Goal: Entertainment & Leisure: Consume media (video, audio)

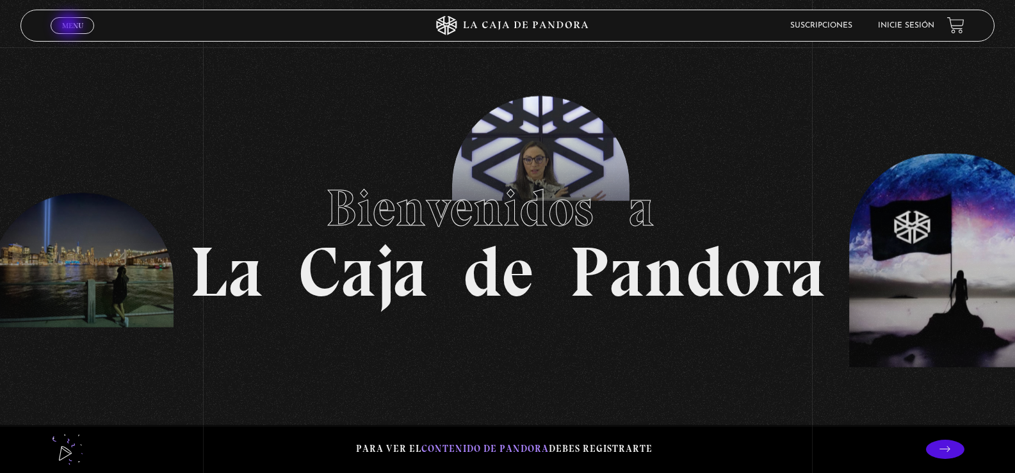
click at [70, 26] on span "Menu" at bounding box center [72, 26] width 21 height 8
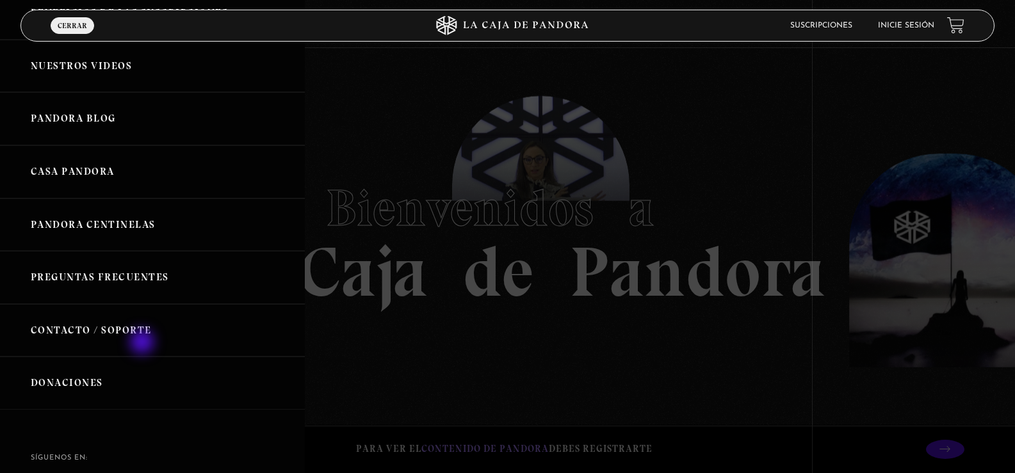
scroll to position [64, 0]
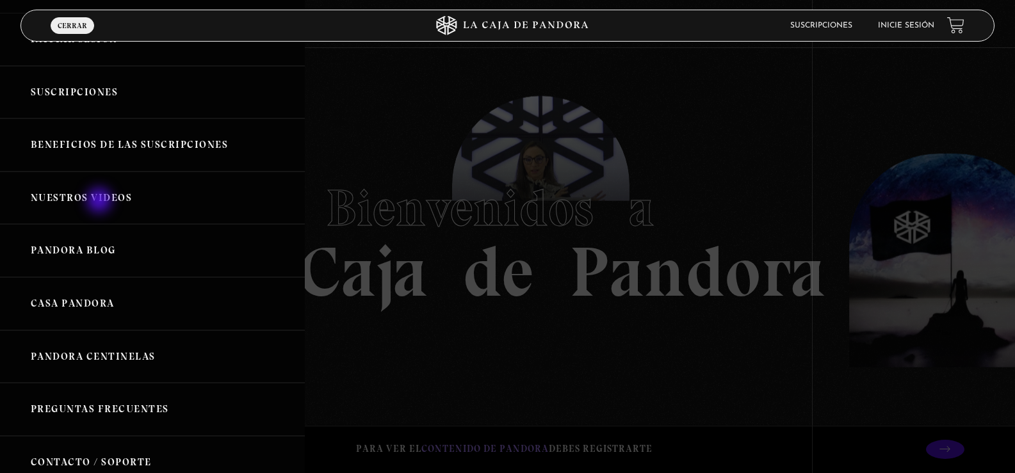
click at [101, 202] on link "Nuestros Videos" at bounding box center [152, 198] width 305 height 53
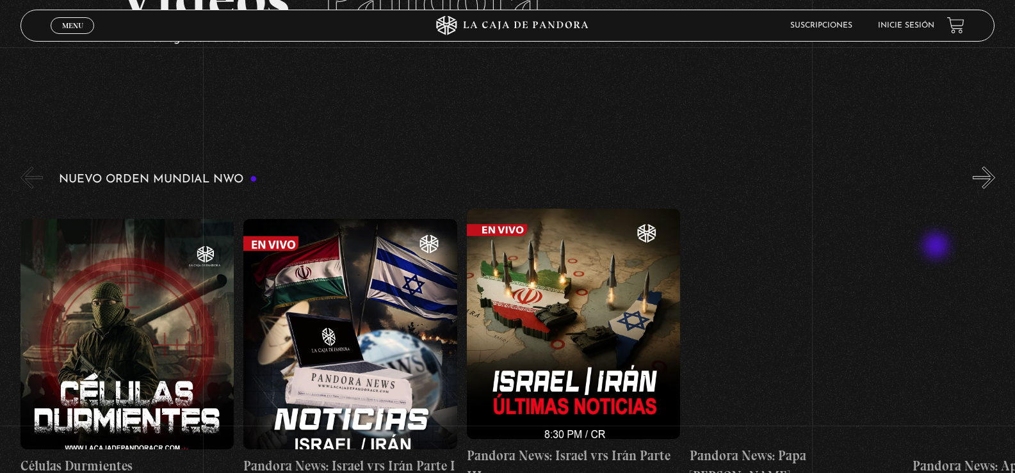
scroll to position [128, 0]
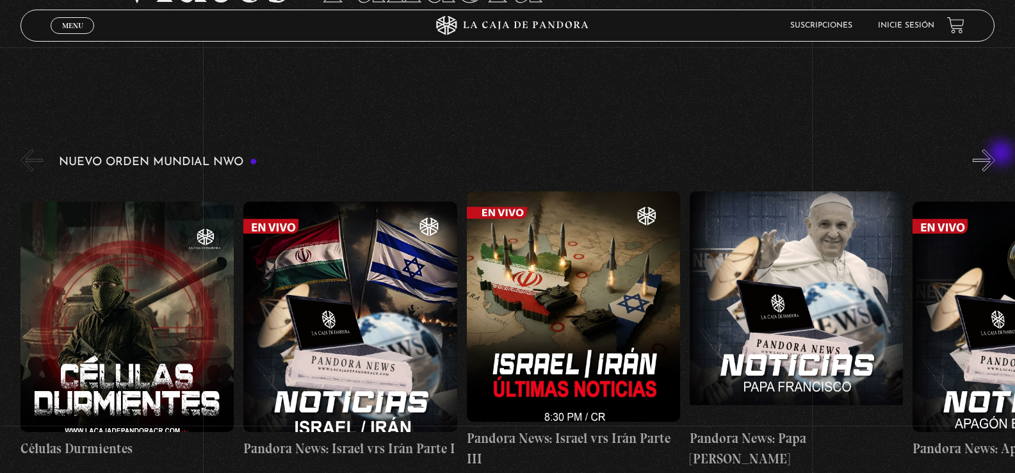
click at [995, 154] on button "»" at bounding box center [984, 160] width 22 height 22
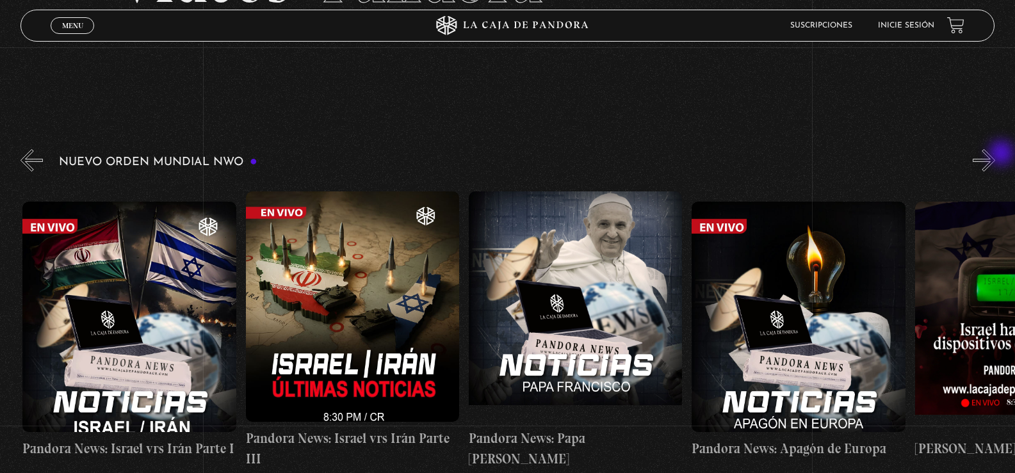
scroll to position [0, 223]
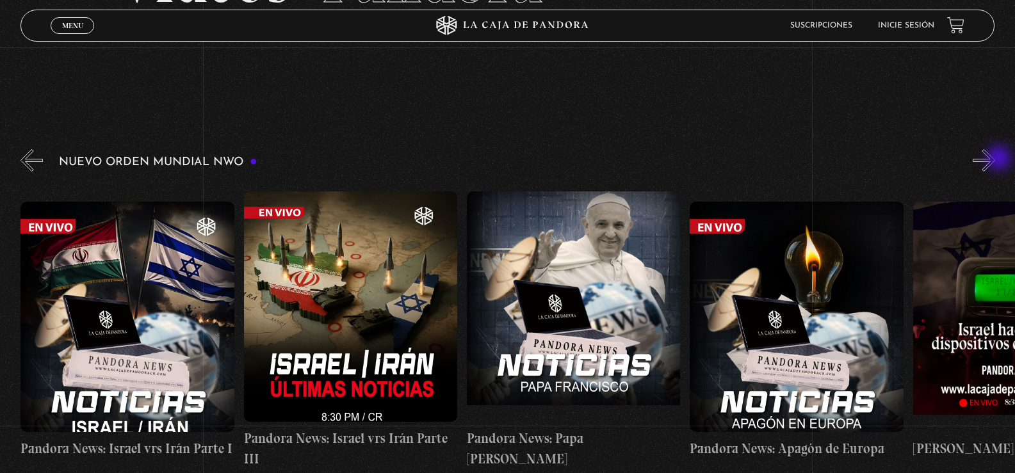
click at [995, 159] on button "»" at bounding box center [984, 160] width 22 height 22
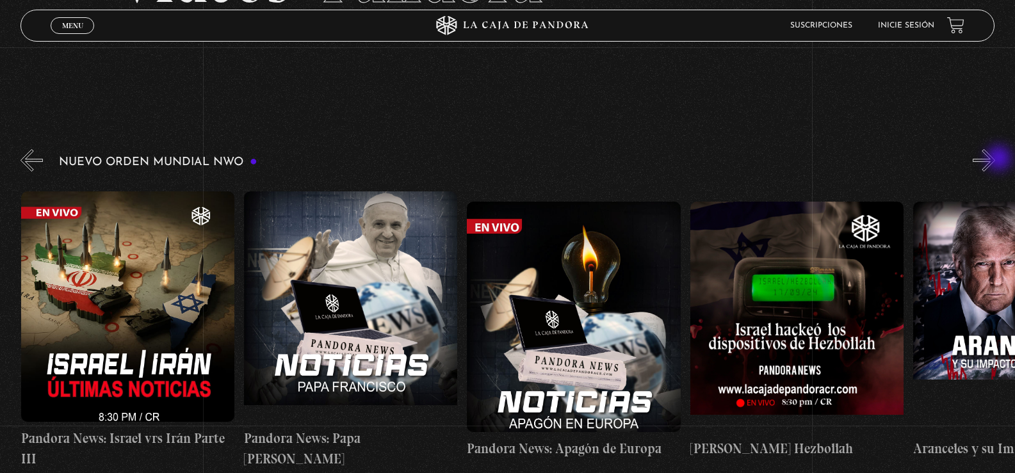
scroll to position [0, 446]
click at [995, 159] on button "»" at bounding box center [984, 160] width 22 height 22
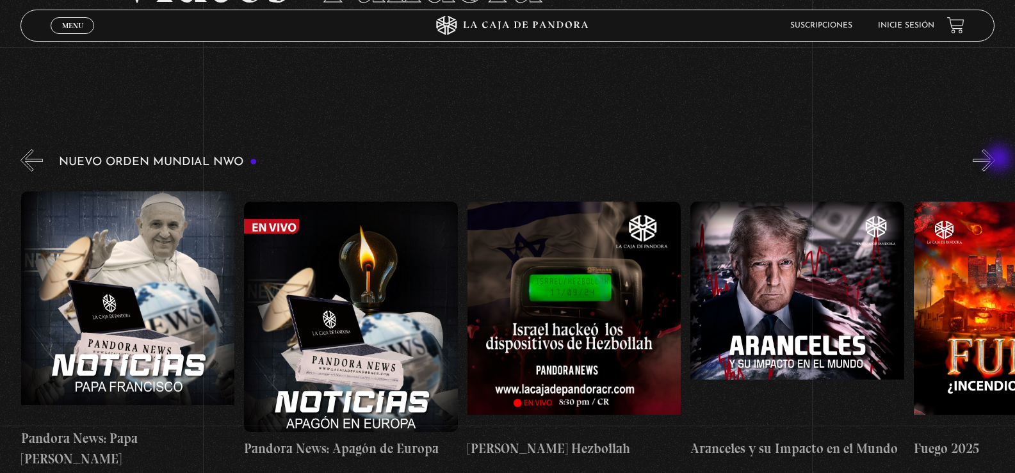
scroll to position [0, 669]
click at [995, 159] on button "»" at bounding box center [984, 160] width 22 height 22
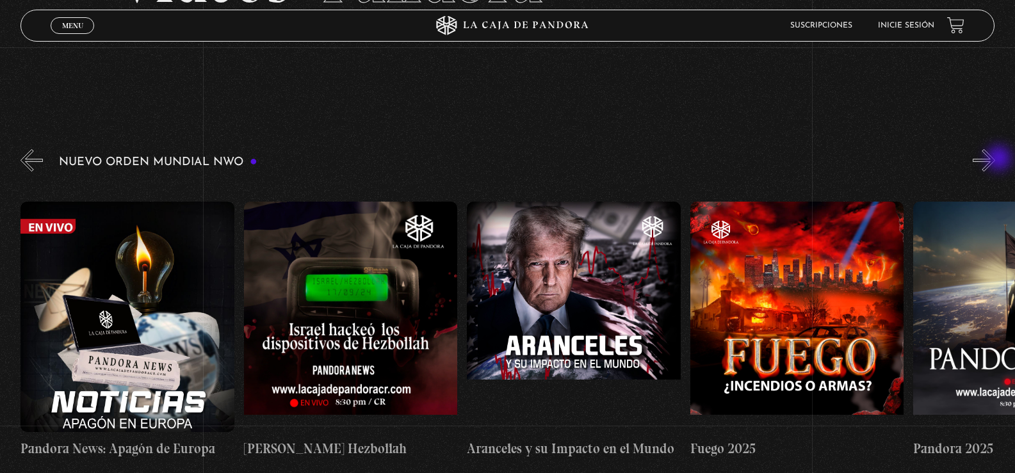
scroll to position [0, 893]
click at [995, 159] on button "»" at bounding box center [984, 160] width 22 height 22
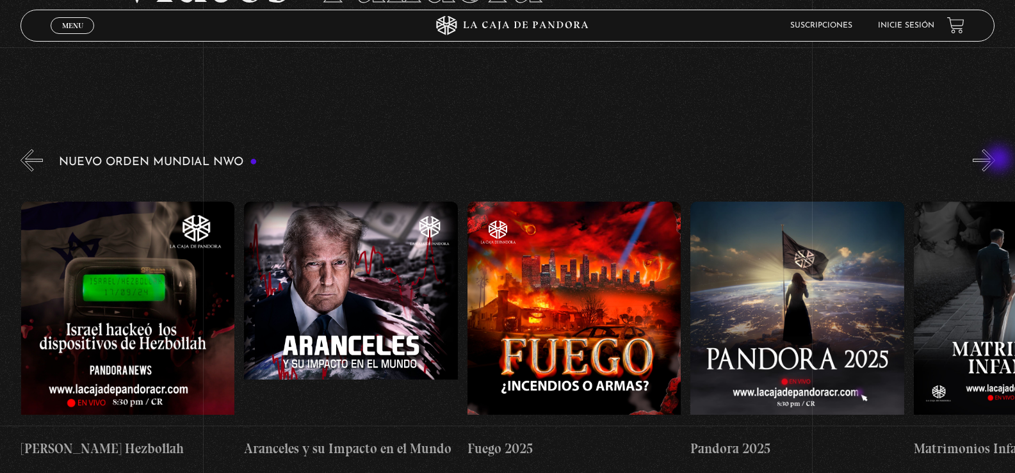
scroll to position [0, 1116]
click at [995, 160] on button "»" at bounding box center [984, 160] width 22 height 22
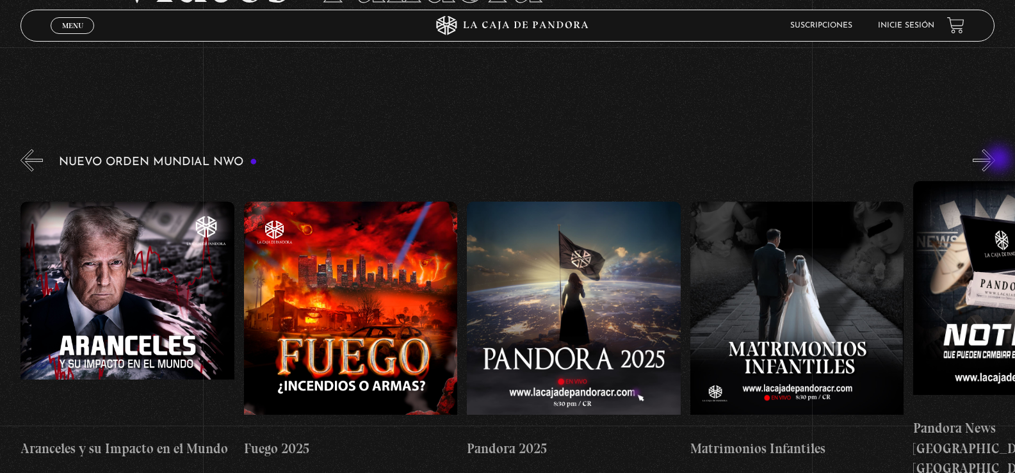
scroll to position [0, 1339]
click at [995, 160] on button "»" at bounding box center [984, 160] width 22 height 22
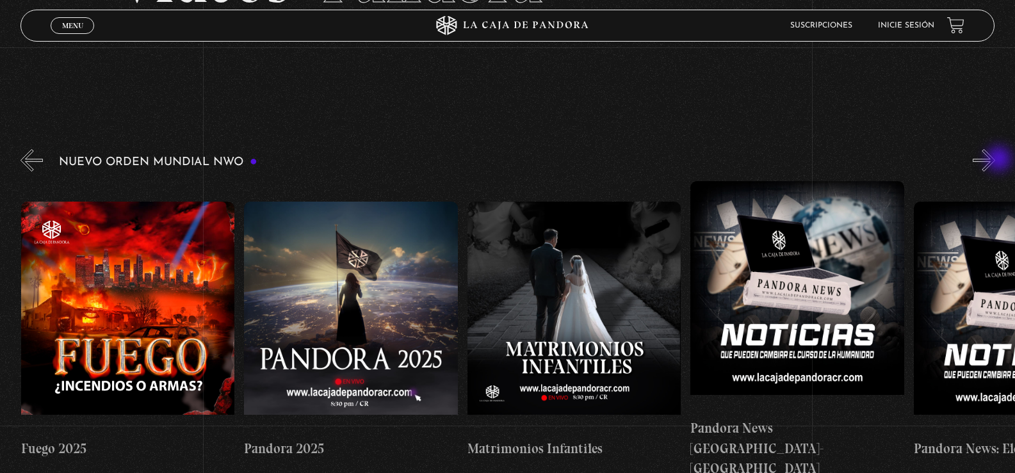
scroll to position [0, 1562]
click at [995, 160] on button "»" at bounding box center [984, 160] width 22 height 22
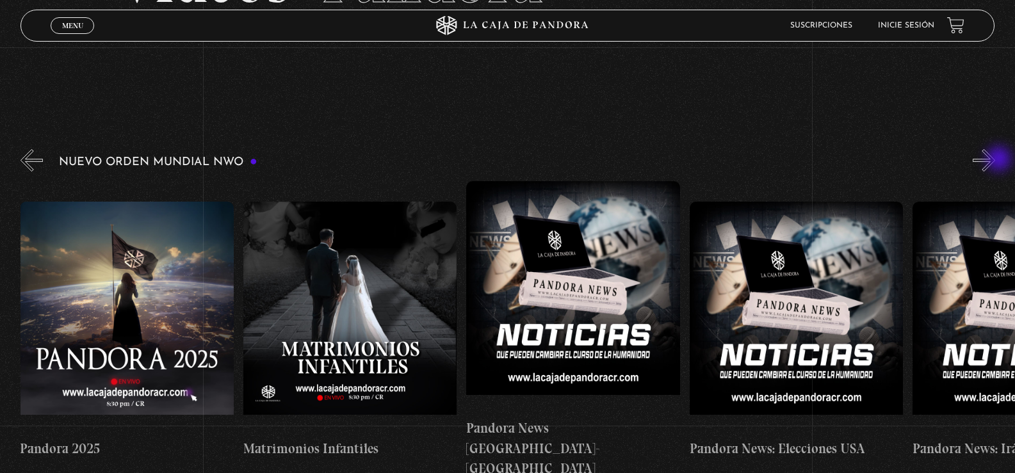
click at [995, 161] on button "»" at bounding box center [984, 160] width 22 height 22
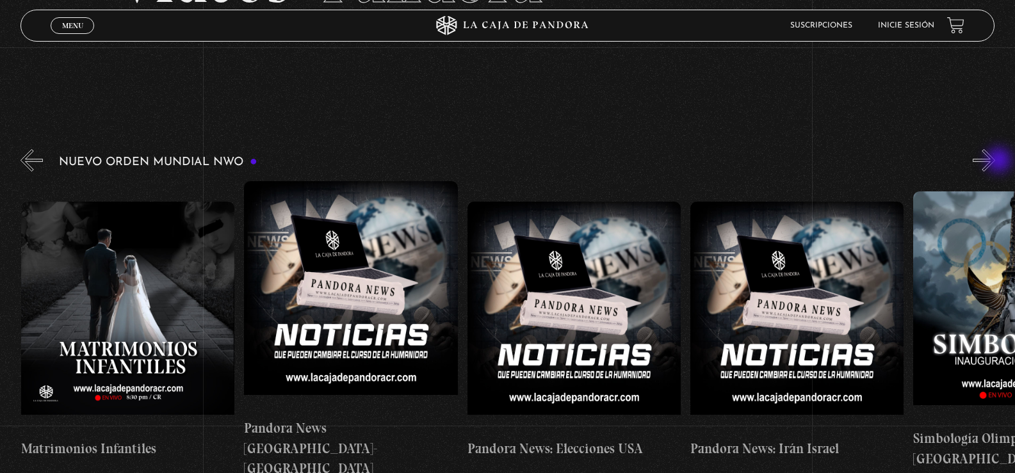
scroll to position [0, 2009]
click at [995, 156] on button "»" at bounding box center [984, 160] width 22 height 22
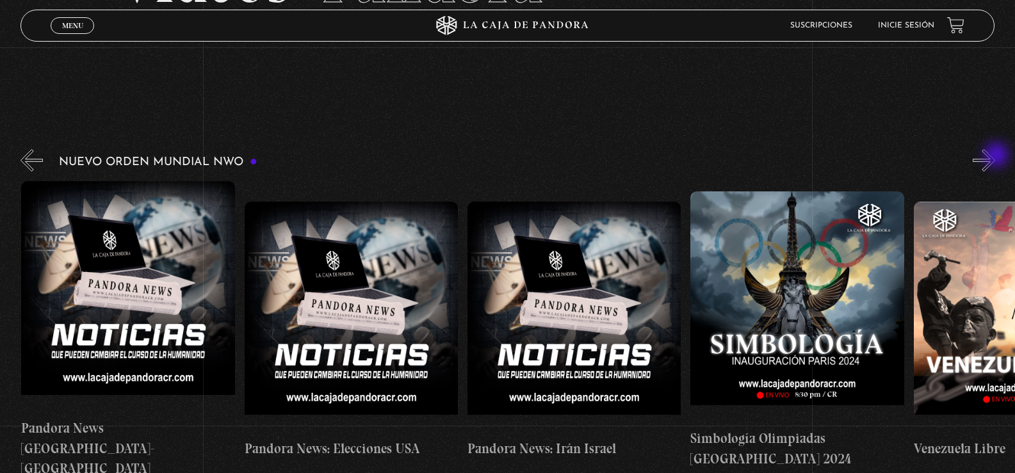
scroll to position [0, 2232]
click at [993, 156] on button "»" at bounding box center [984, 160] width 22 height 22
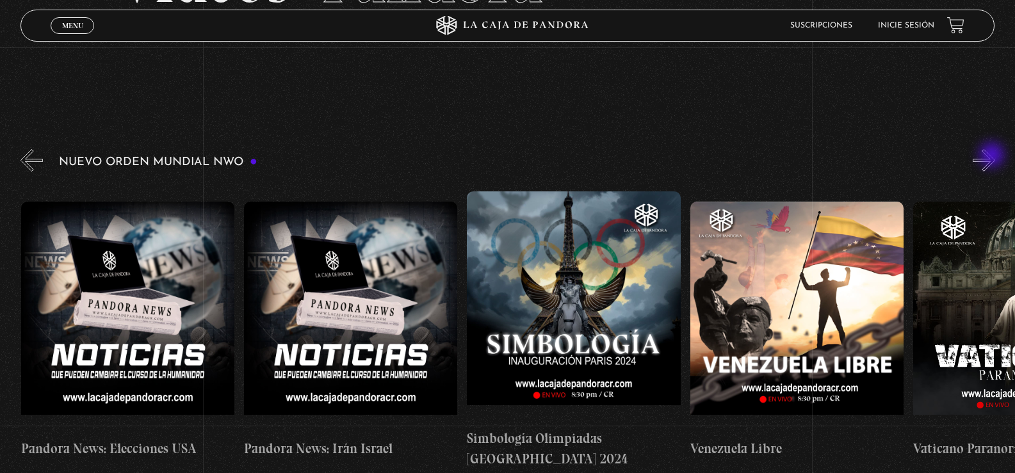
scroll to position [0, 2455]
click at [993, 156] on button "»" at bounding box center [984, 160] width 22 height 22
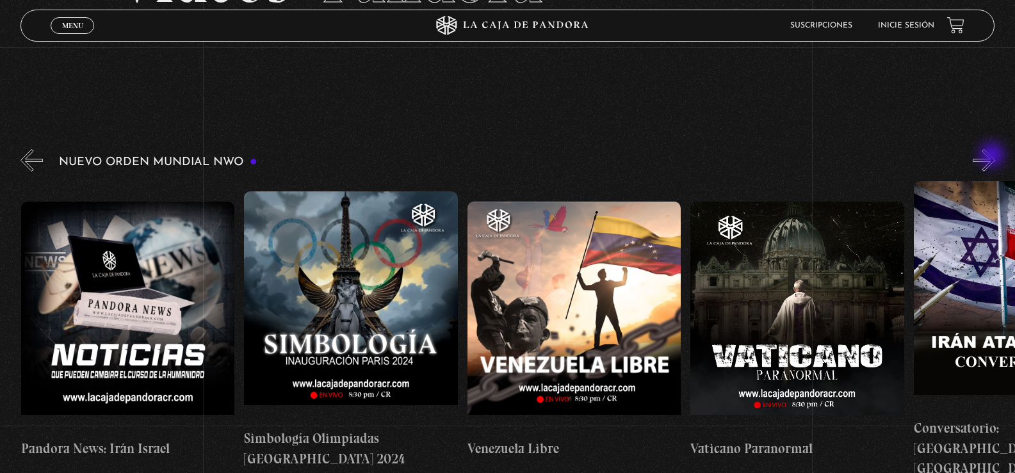
scroll to position [0, 2678]
click at [993, 156] on button "»" at bounding box center [984, 160] width 22 height 22
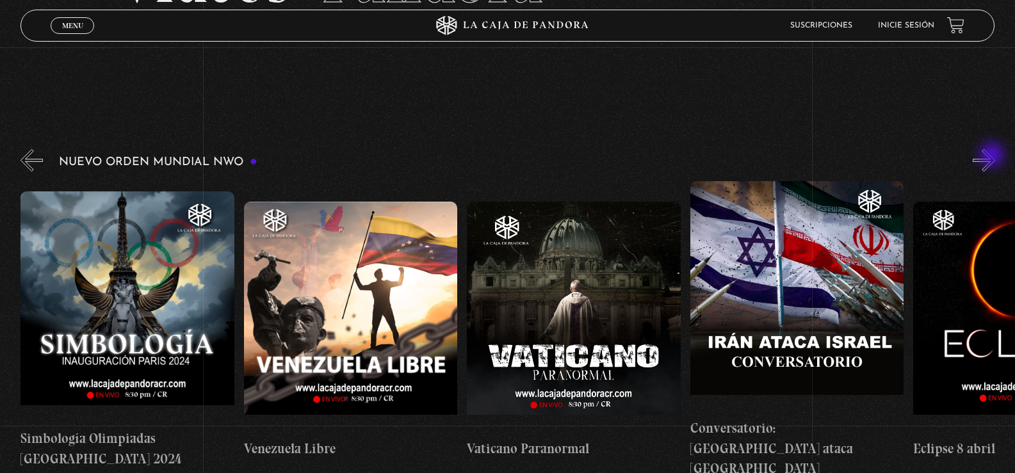
click at [993, 156] on button "»" at bounding box center [984, 160] width 22 height 22
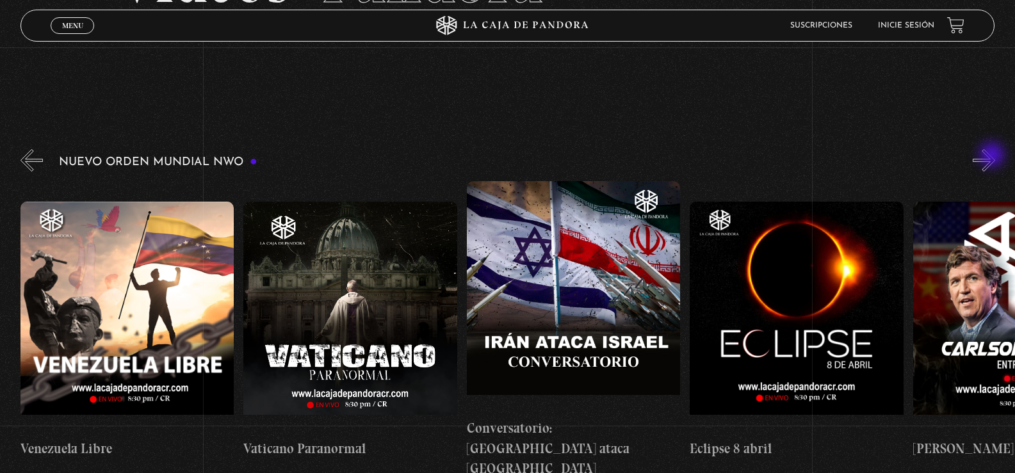
click at [993, 156] on button "»" at bounding box center [984, 160] width 22 height 22
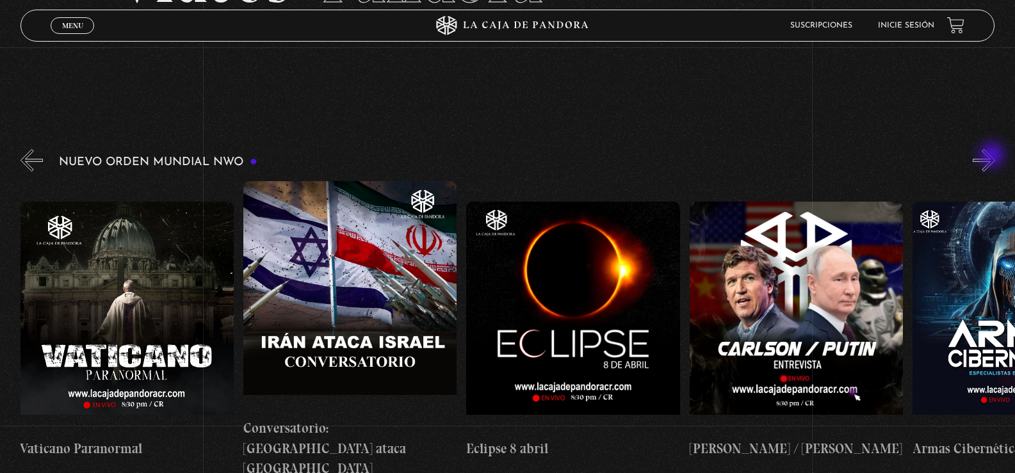
click at [993, 156] on button "»" at bounding box center [984, 160] width 22 height 22
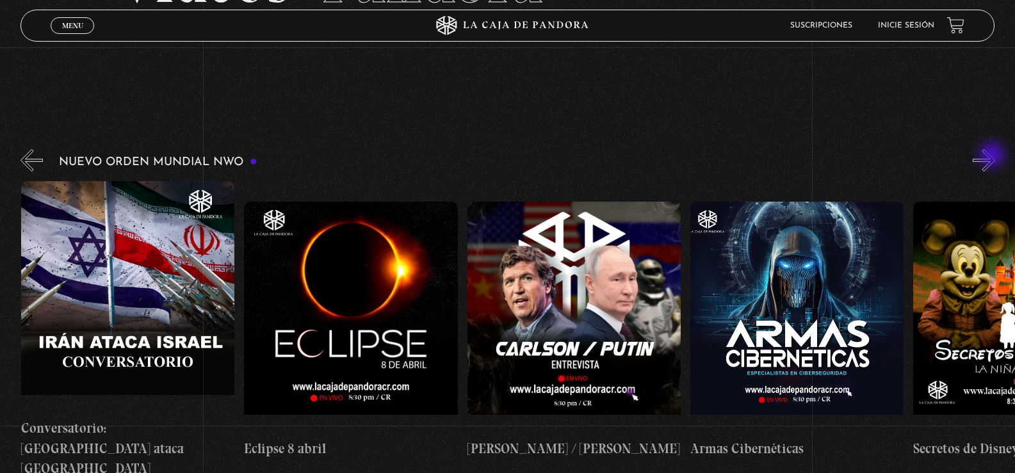
scroll to position [0, 3571]
click at [993, 156] on button "»" at bounding box center [984, 160] width 22 height 22
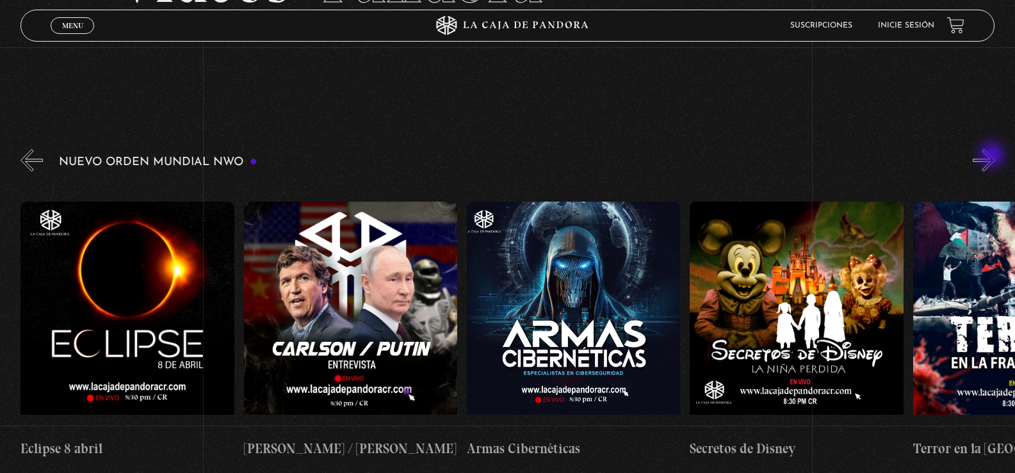
click at [993, 156] on button "»" at bounding box center [984, 160] width 22 height 22
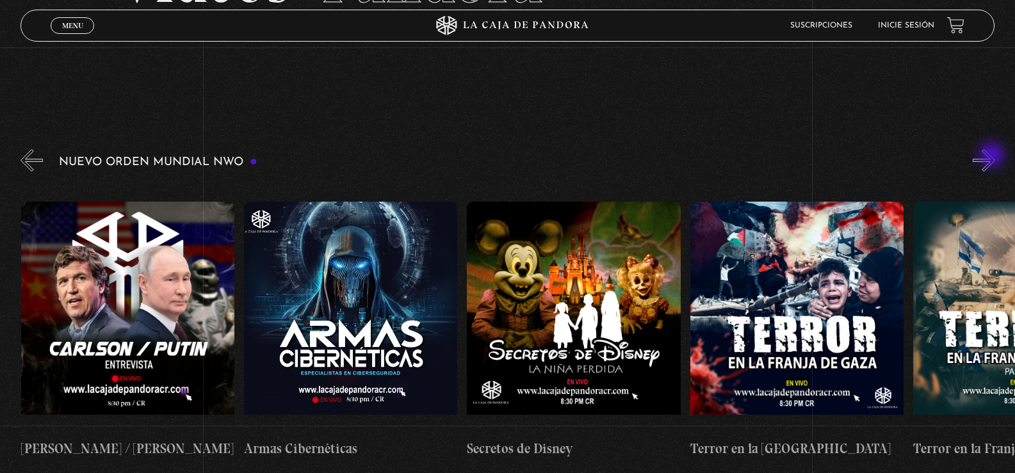
scroll to position [0, 4017]
click at [993, 156] on button "»" at bounding box center [984, 160] width 22 height 22
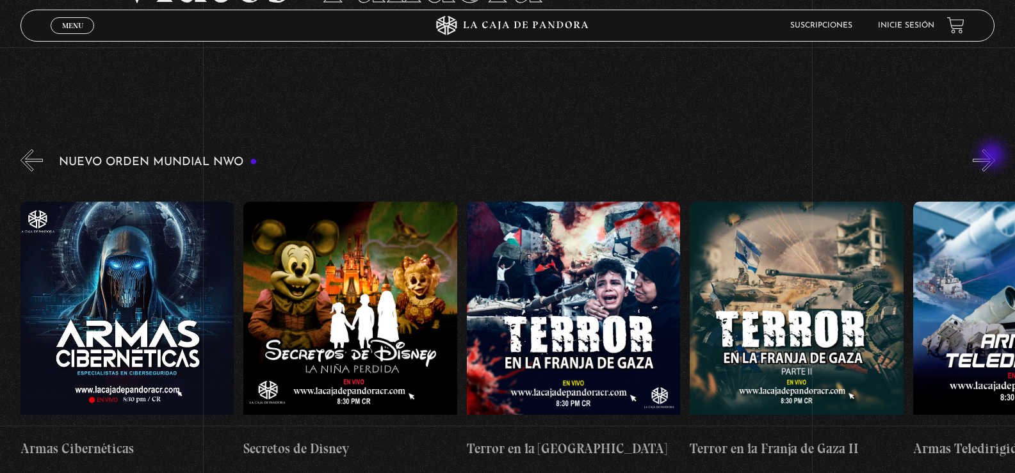
click at [993, 156] on button "»" at bounding box center [984, 160] width 22 height 22
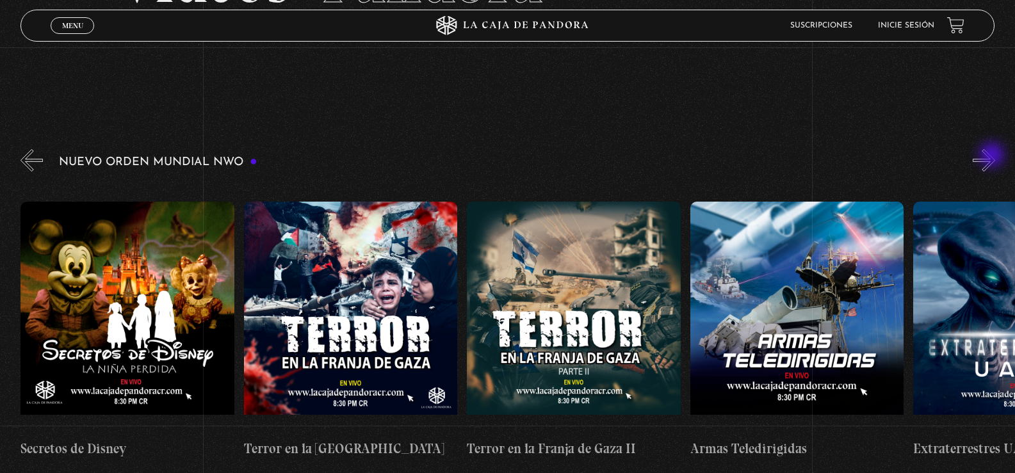
scroll to position [0, 4464]
click at [993, 156] on button "»" at bounding box center [984, 160] width 22 height 22
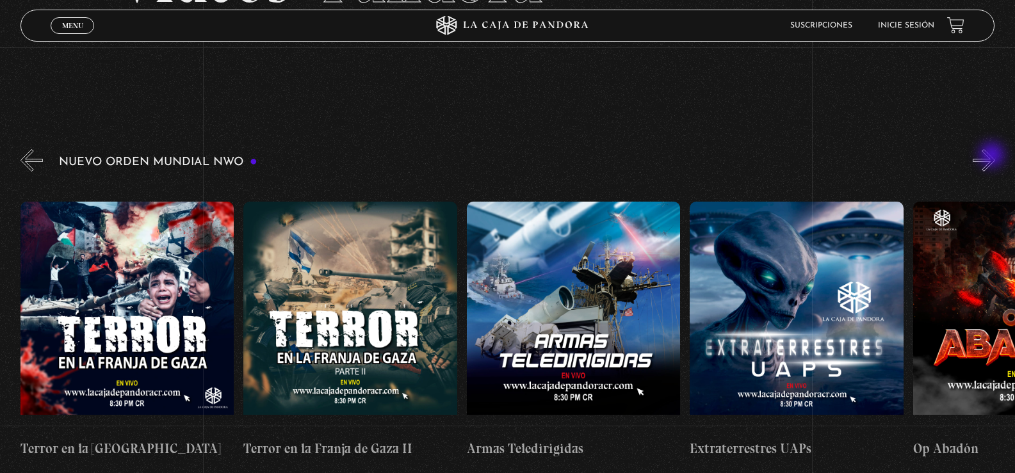
click at [993, 156] on button "»" at bounding box center [984, 160] width 22 height 22
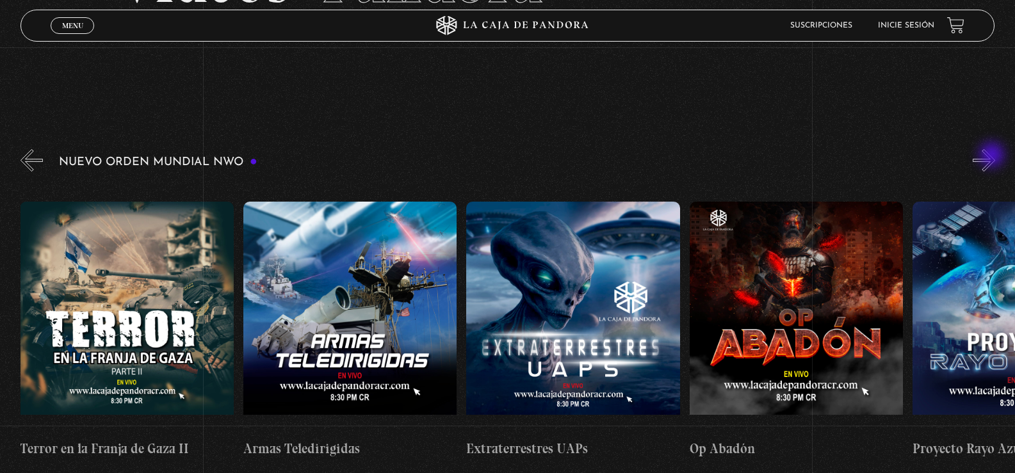
click at [993, 156] on button "»" at bounding box center [984, 160] width 22 height 22
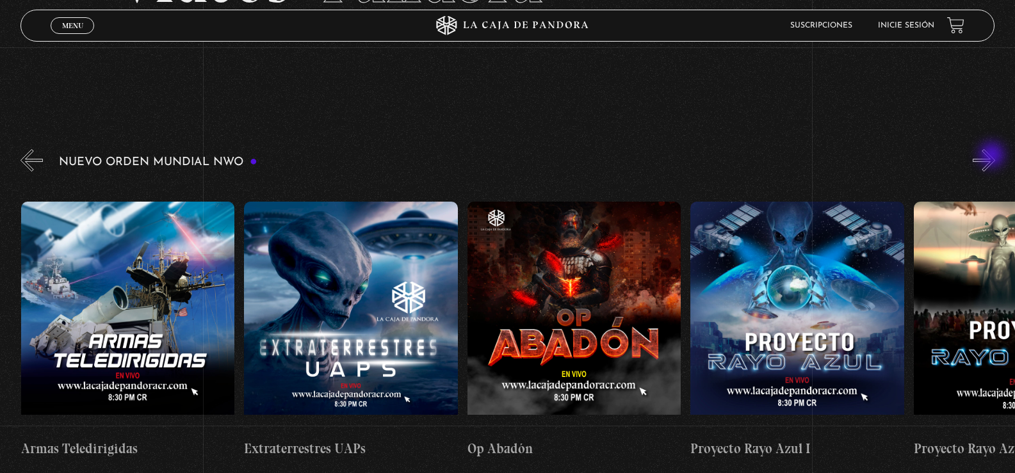
scroll to position [0, 5133]
click at [548, 285] on figure at bounding box center [573, 317] width 213 height 231
click at [556, 331] on figure at bounding box center [573, 317] width 213 height 231
